Goal: Task Accomplishment & Management: Manage account settings

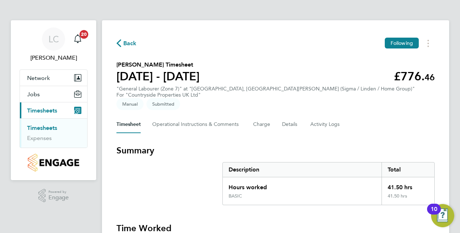
click at [38, 126] on link "Timesheets" at bounding box center [42, 127] width 30 height 7
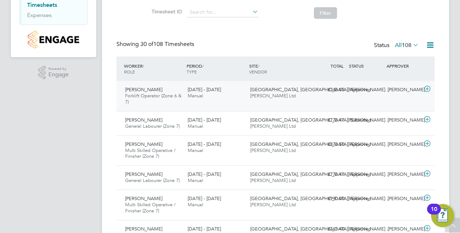
click at [429, 89] on icon at bounding box center [426, 89] width 9 height 6
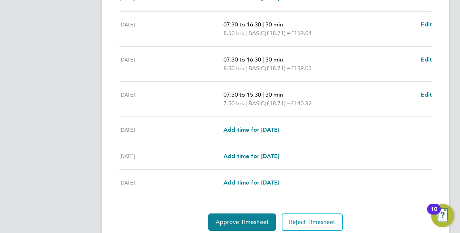
scroll to position [271, 0]
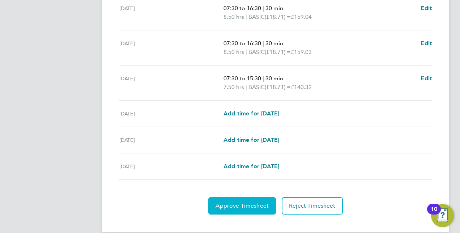
click at [219, 202] on span "Approve Timesheet" at bounding box center [241, 205] width 53 height 7
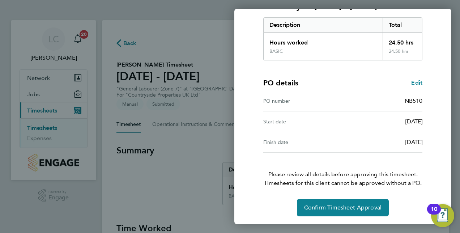
scroll to position [112, 0]
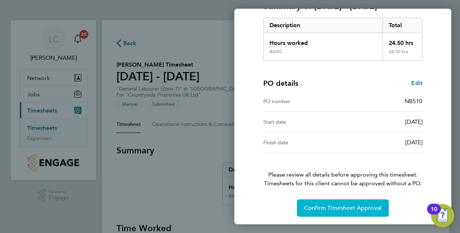
click at [334, 213] on button "Confirm Timesheet Approval" at bounding box center [343, 207] width 92 height 17
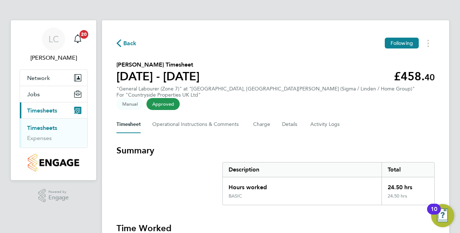
click at [38, 130] on link "Timesheets" at bounding box center [42, 127] width 30 height 7
